Goal: Task Accomplishment & Management: Manage account settings

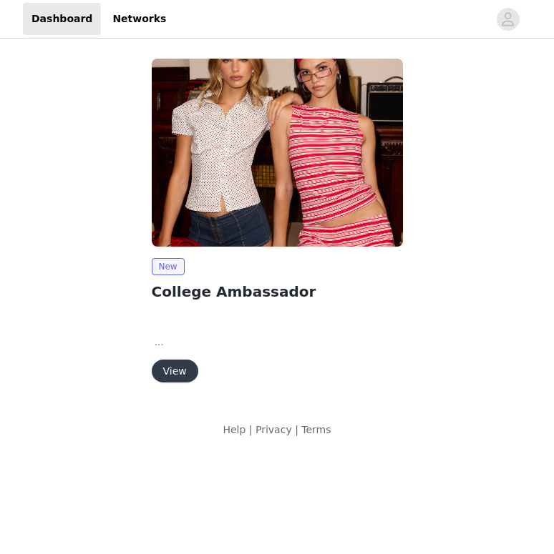
click at [157, 374] on button "View" at bounding box center [175, 371] width 46 height 23
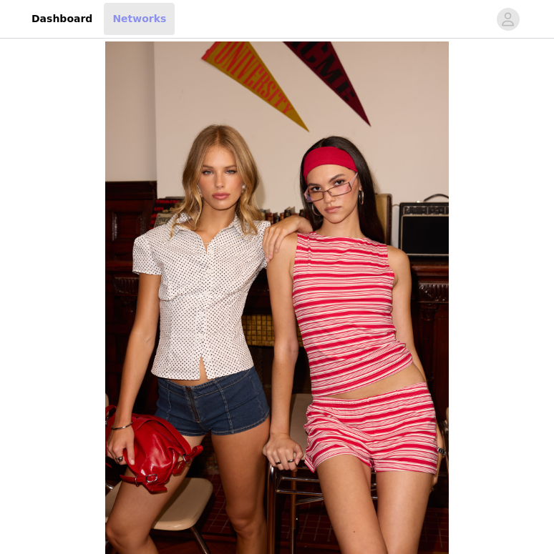
click at [123, 25] on link "Networks" at bounding box center [139, 19] width 71 height 32
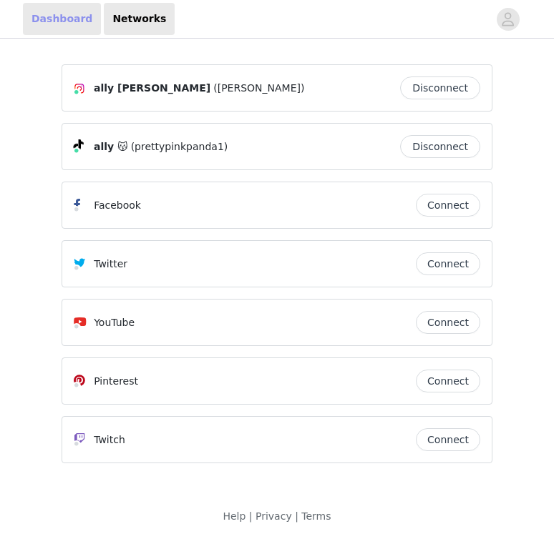
click at [69, 22] on link "Dashboard" at bounding box center [62, 19] width 78 height 32
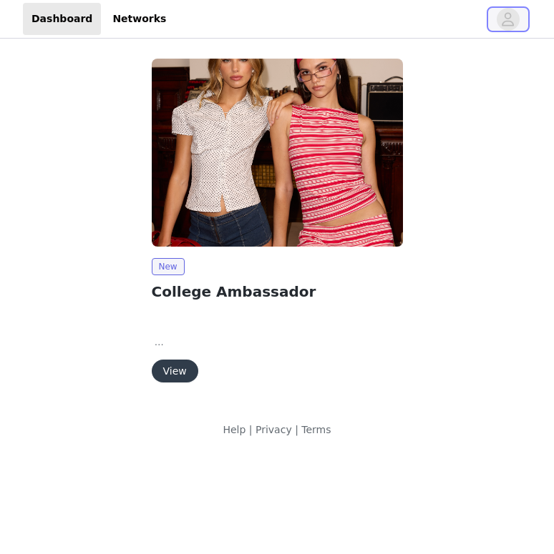
click at [517, 9] on button "button" at bounding box center [508, 19] width 40 height 23
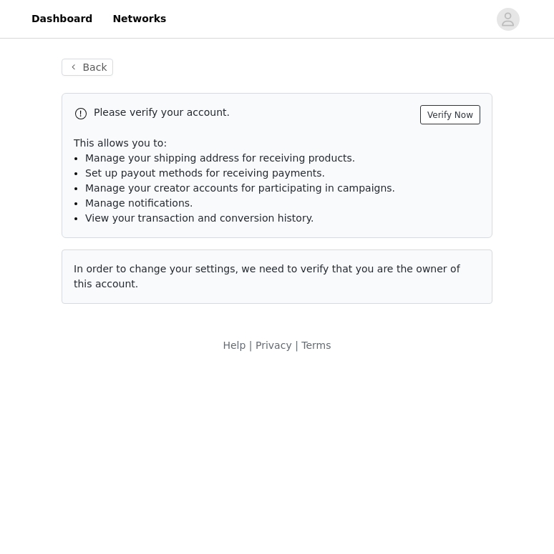
click at [436, 119] on button "Verify Now" at bounding box center [450, 114] width 60 height 19
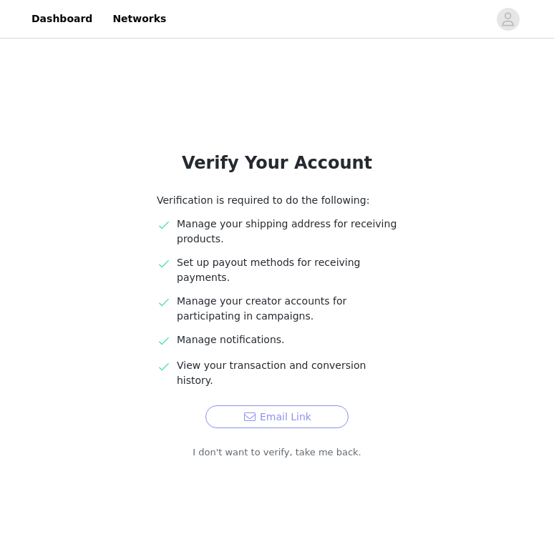
click at [296, 406] on button "Email Link" at bounding box center [276, 417] width 143 height 23
click at [271, 406] on button "Email Link" at bounding box center [276, 417] width 143 height 23
